Goal: Navigation & Orientation: Find specific page/section

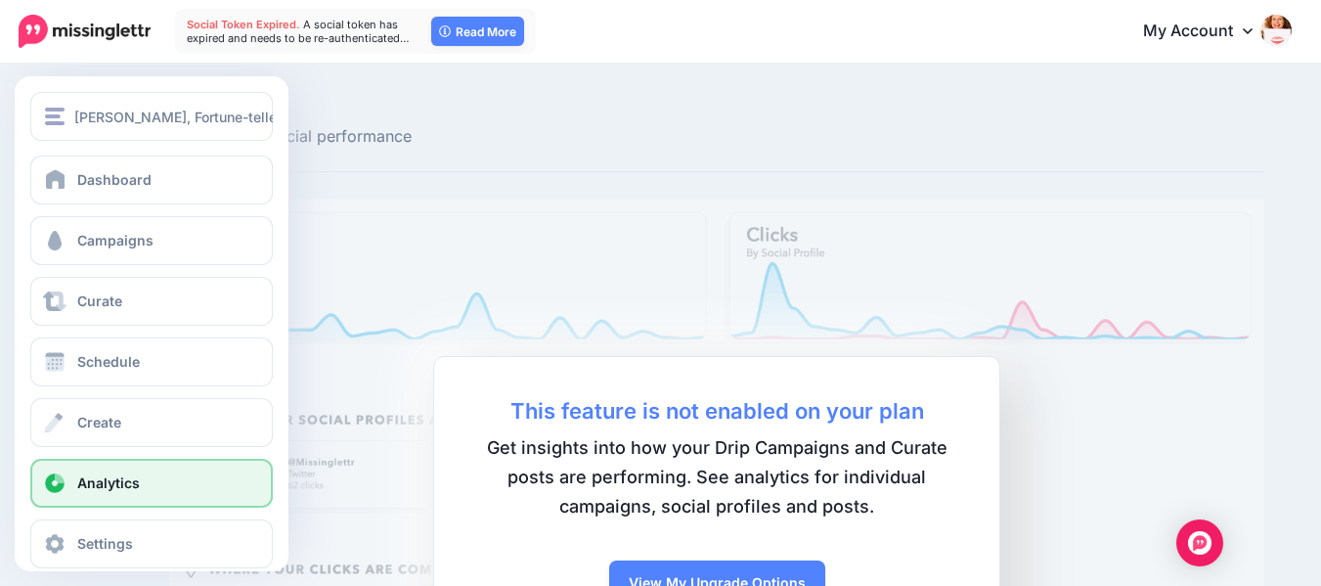
scroll to position [24, 0]
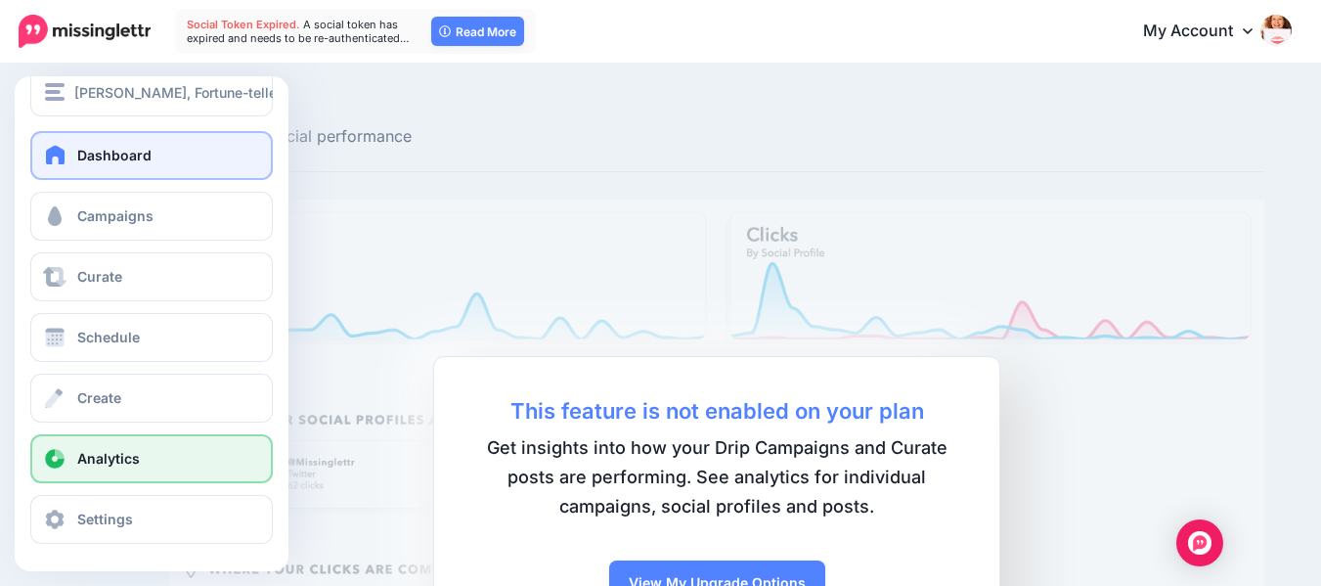
click at [129, 152] on span "Dashboard" at bounding box center [114, 155] width 74 height 17
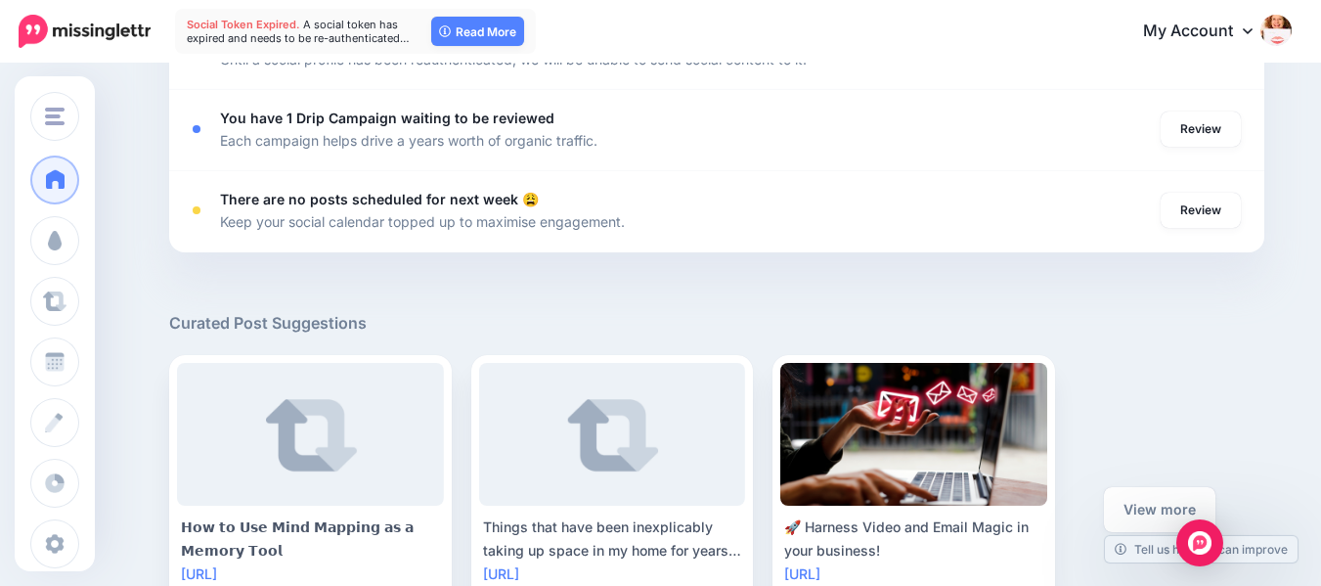
scroll to position [854, 0]
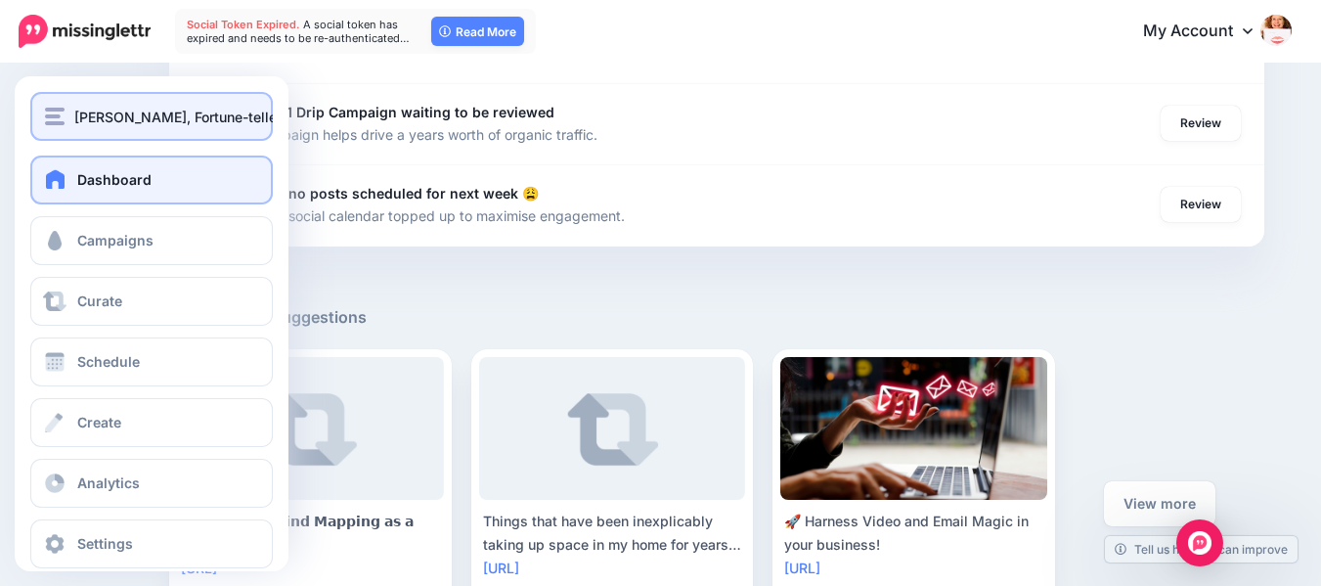
click at [55, 112] on img "button" at bounding box center [55, 117] width 20 height 18
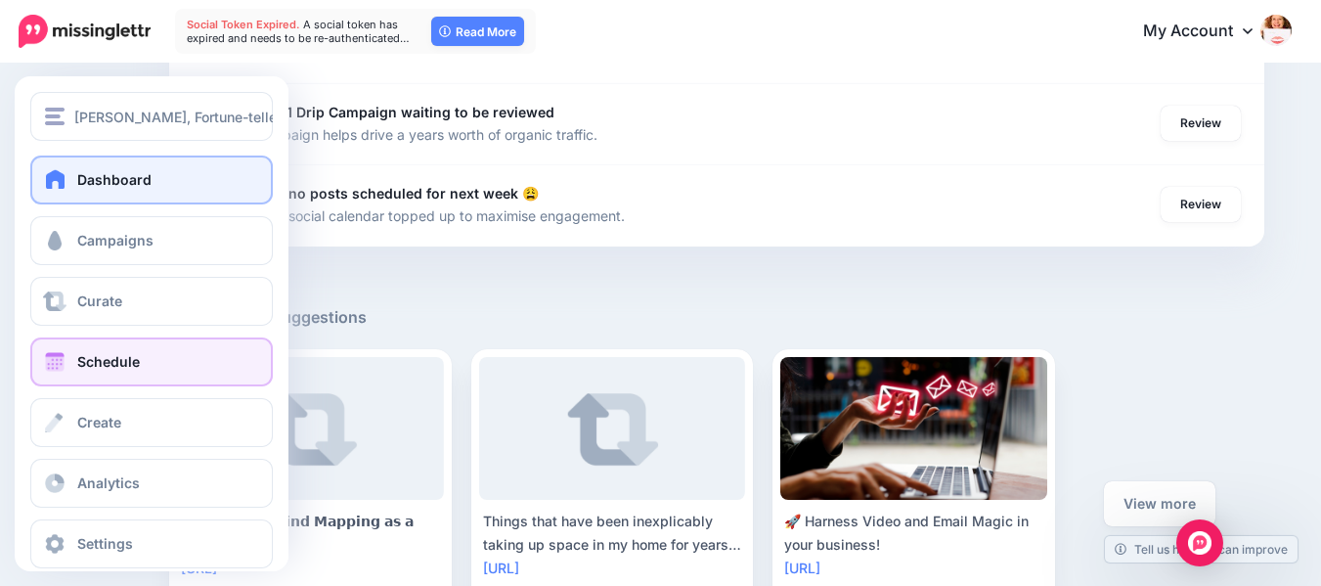
click at [99, 361] on span "Schedule" at bounding box center [108, 361] width 63 height 17
